Goal: Transaction & Acquisition: Purchase product/service

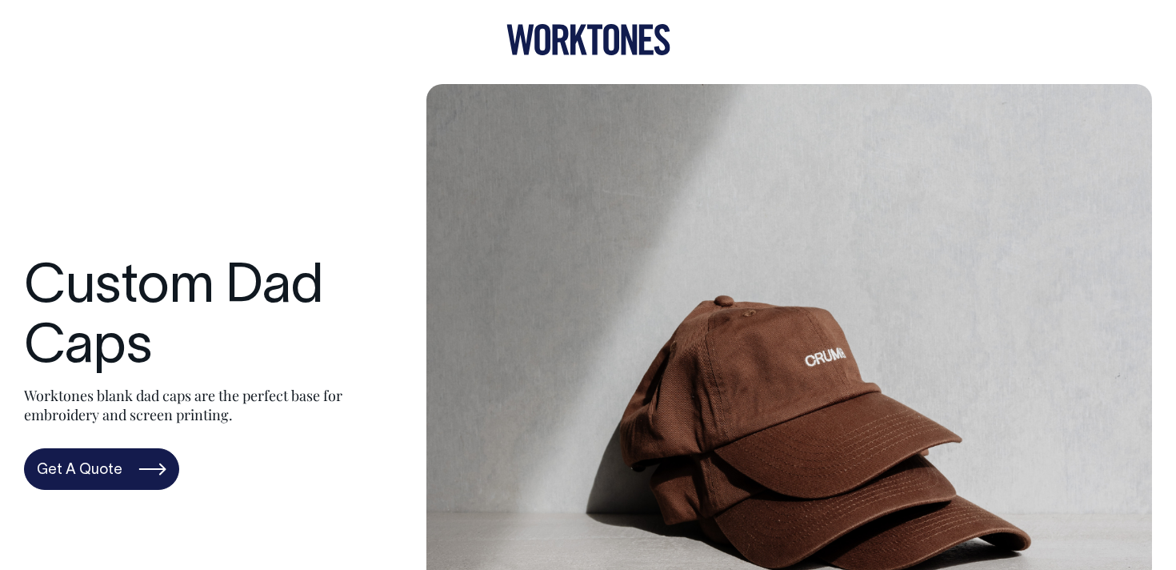
click at [577, 35] on icon at bounding box center [579, 40] width 17 height 30
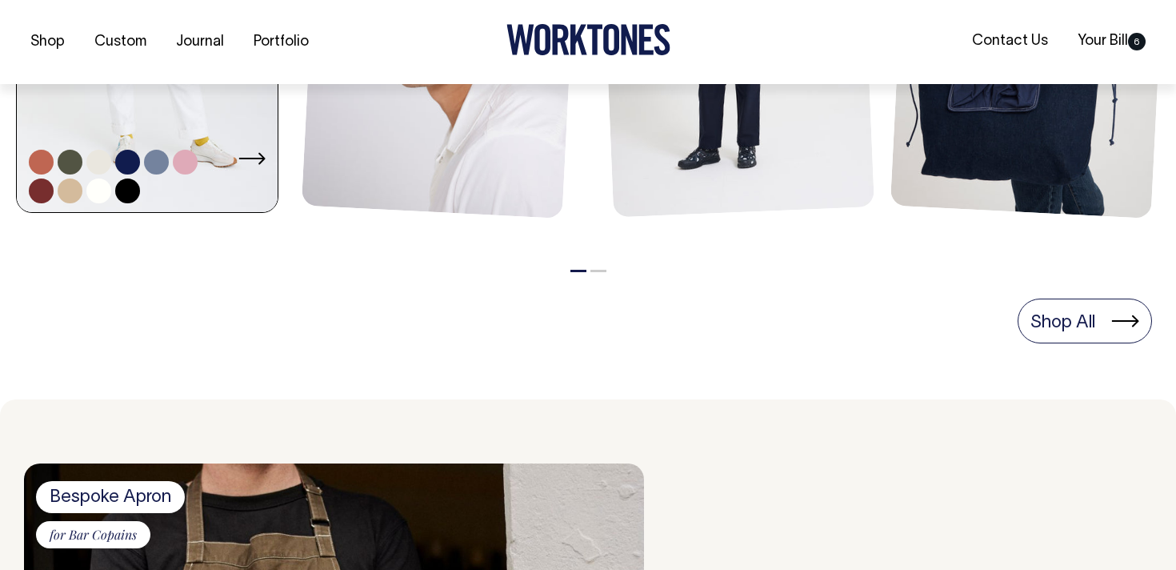
click at [150, 107] on link at bounding box center [147, 18] width 261 height 395
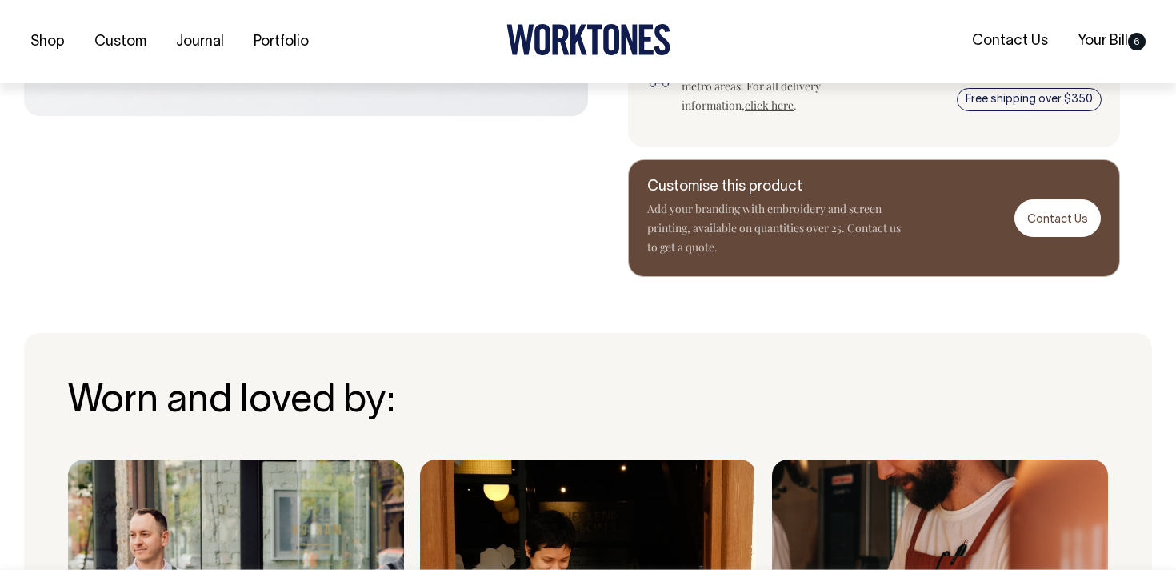
scroll to position [815, 0]
